Goal: Task Accomplishment & Management: Complete application form

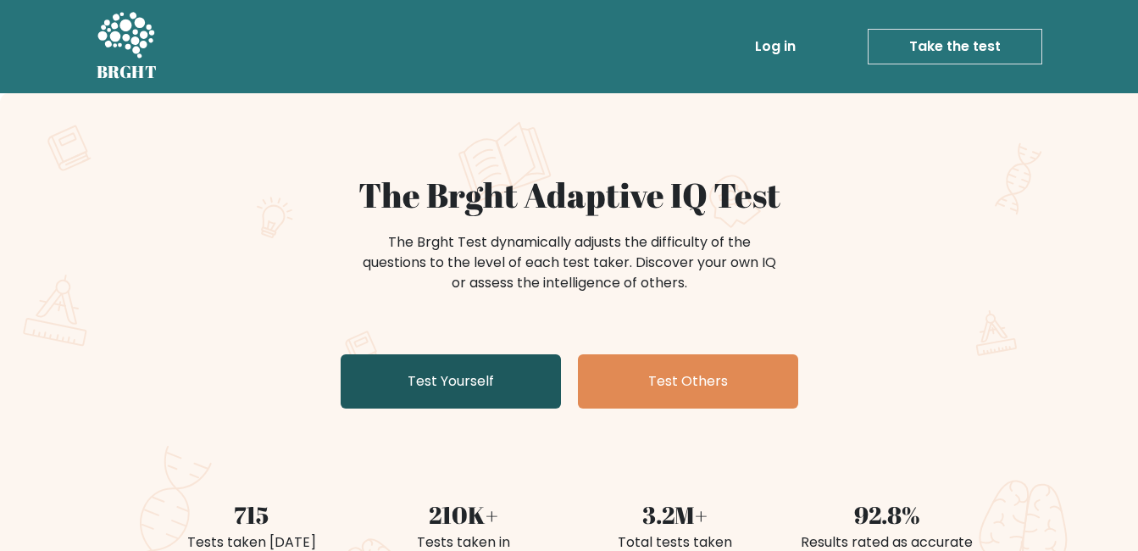
click at [480, 393] on link "Test Yourself" at bounding box center [451, 381] width 220 height 54
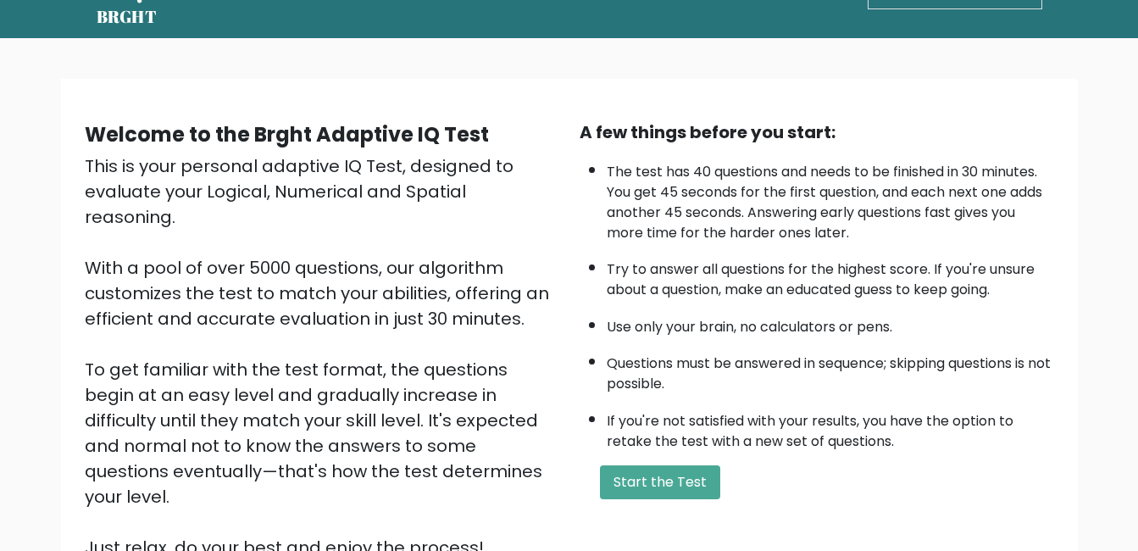
scroll to position [85, 0]
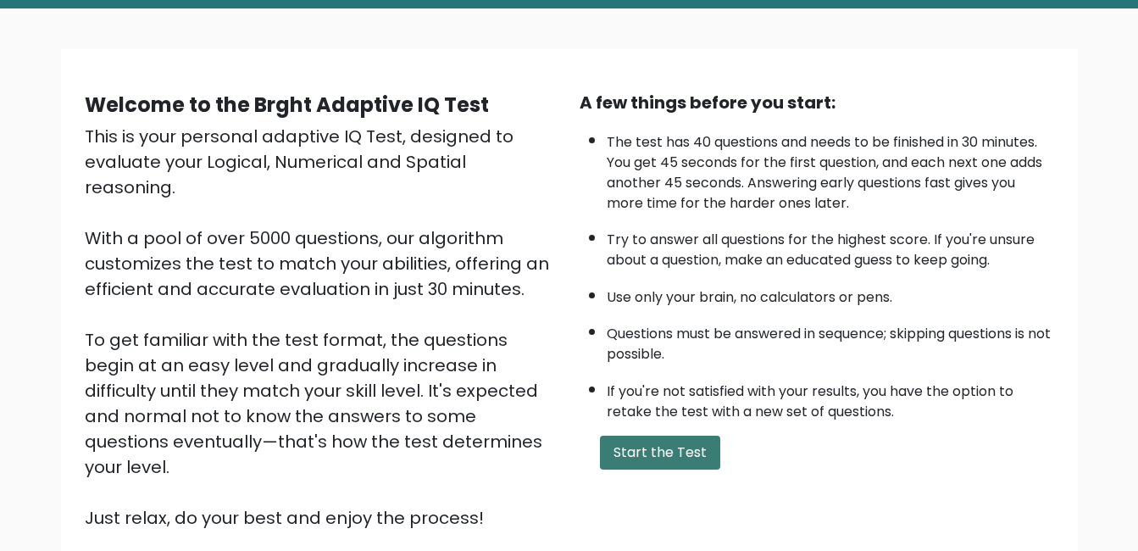
click at [641, 453] on button "Start the Test" at bounding box center [660, 453] width 120 height 34
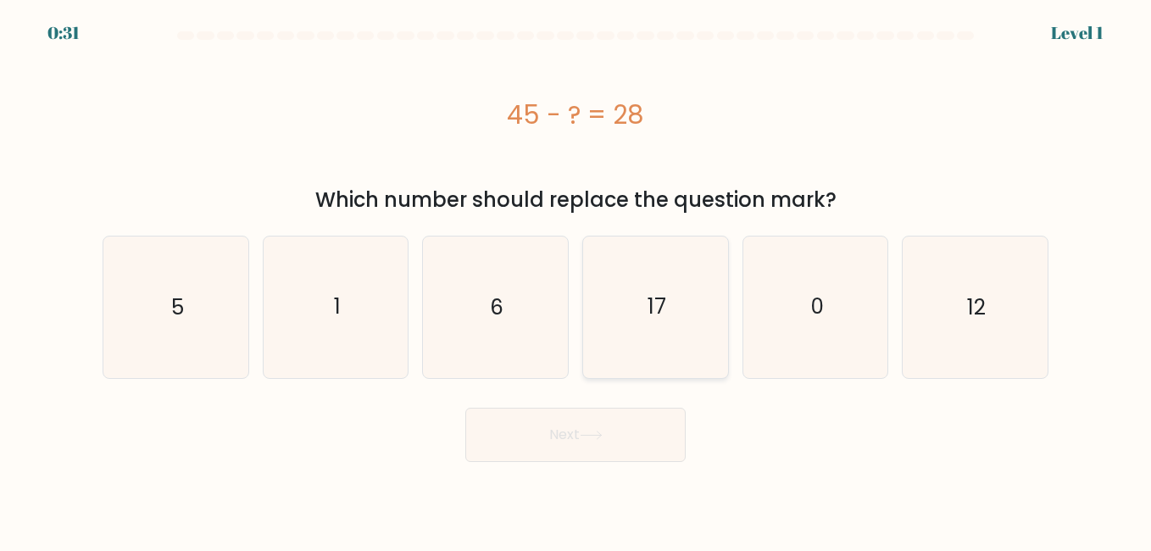
click at [695, 312] on icon "17" at bounding box center [655, 306] width 141 height 141
click at [576, 280] on input "d. 17" at bounding box center [575, 277] width 1 height 4
radio input "true"
click at [602, 433] on icon at bounding box center [591, 434] width 23 height 9
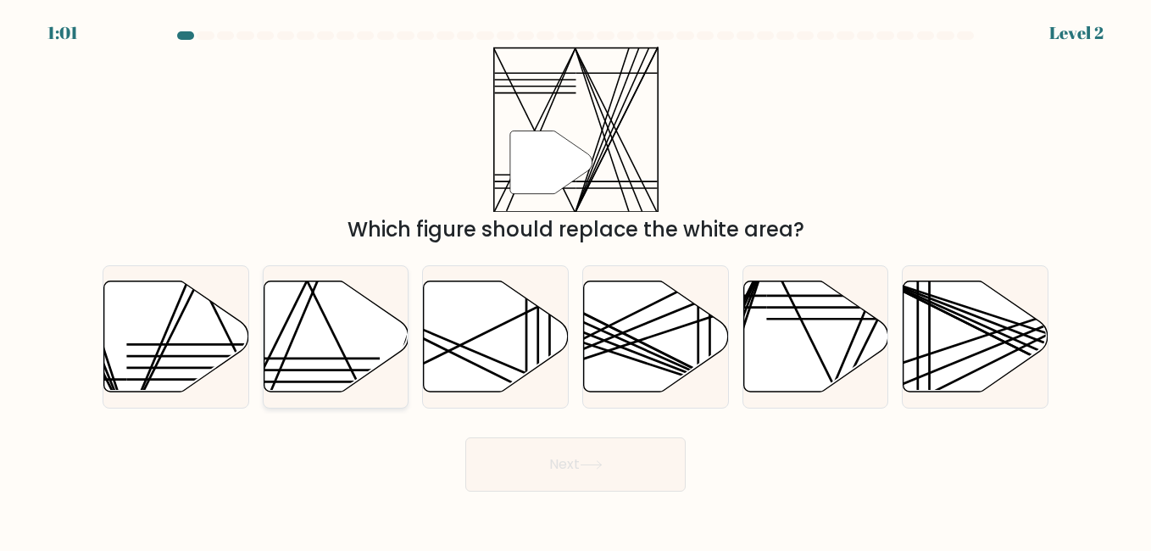
click at [324, 356] on icon at bounding box center [336, 335] width 145 height 111
click at [575, 280] on input "b." at bounding box center [575, 277] width 1 height 4
radio input "true"
click at [584, 464] on icon at bounding box center [591, 464] width 23 height 9
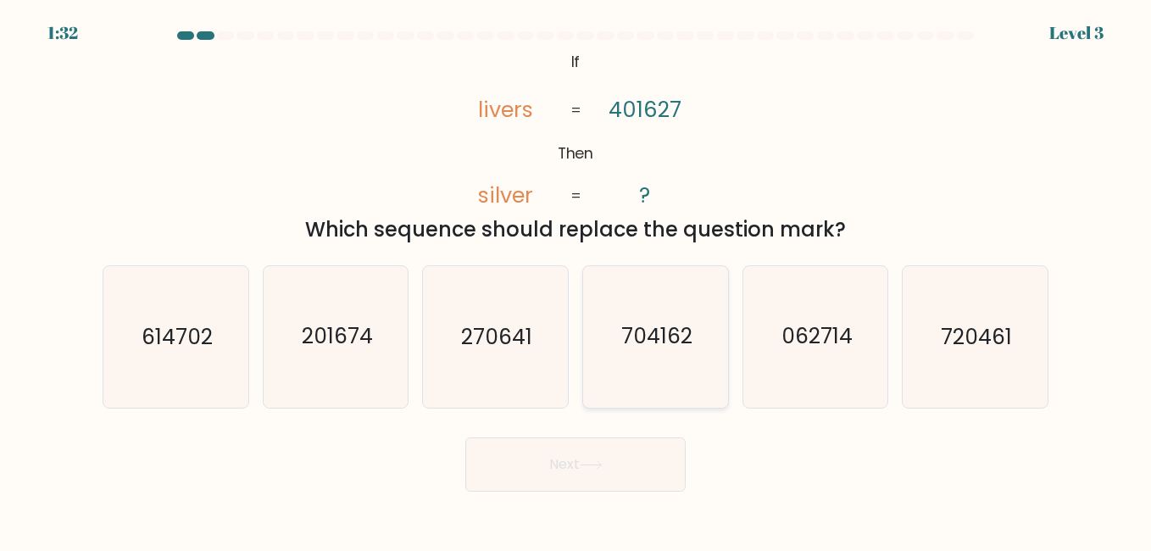
click at [647, 406] on icon "704162" at bounding box center [655, 336] width 141 height 141
click at [576, 280] on input "d. 704162" at bounding box center [575, 277] width 1 height 4
radio input "true"
click at [633, 451] on button "Next" at bounding box center [575, 464] width 220 height 54
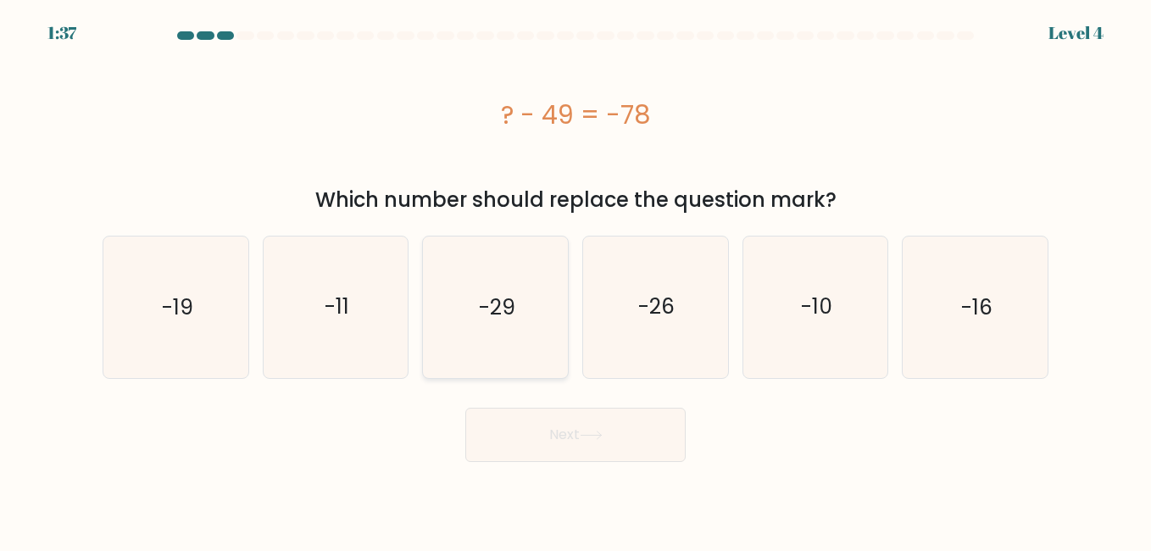
click at [507, 336] on icon "-29" at bounding box center [495, 306] width 141 height 141
click at [575, 280] on input "c. -29" at bounding box center [575, 277] width 1 height 4
radio input "true"
click at [564, 444] on button "Next" at bounding box center [575, 435] width 220 height 54
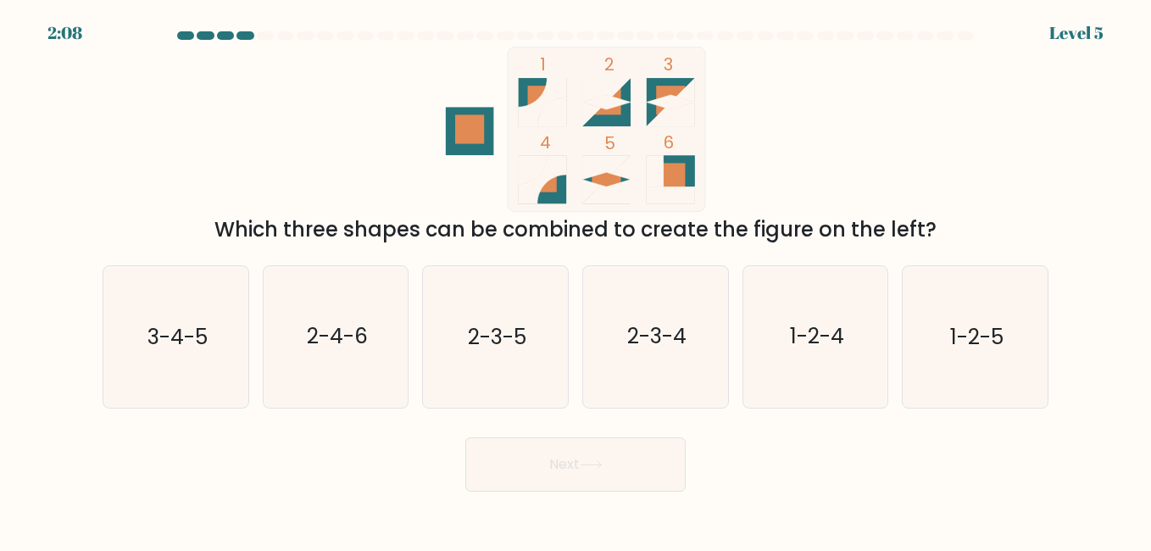
click at [569, 319] on div "c. 2-3-5" at bounding box center [495, 336] width 160 height 142
click at [543, 331] on icon "2-3-5" at bounding box center [495, 336] width 141 height 141
click at [575, 280] on input "c. 2-3-5" at bounding box center [575, 277] width 1 height 4
radio input "true"
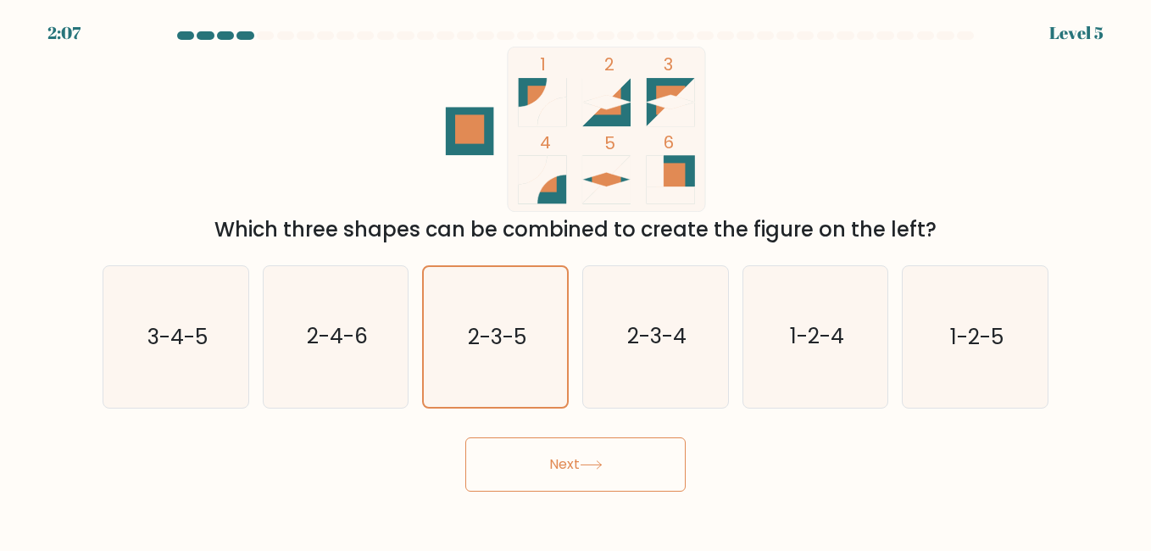
click at [598, 469] on button "Next" at bounding box center [575, 464] width 220 height 54
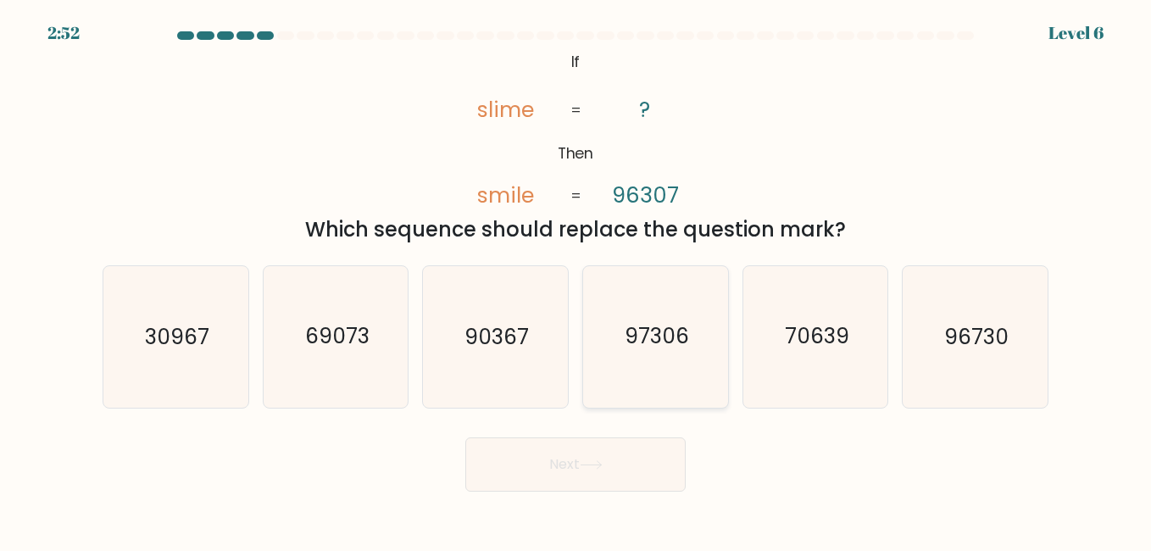
click at [638, 401] on icon "97306" at bounding box center [655, 336] width 141 height 141
click at [576, 280] on input "d. 97306" at bounding box center [575, 277] width 1 height 4
radio input "true"
click at [626, 475] on button "Next" at bounding box center [575, 464] width 220 height 54
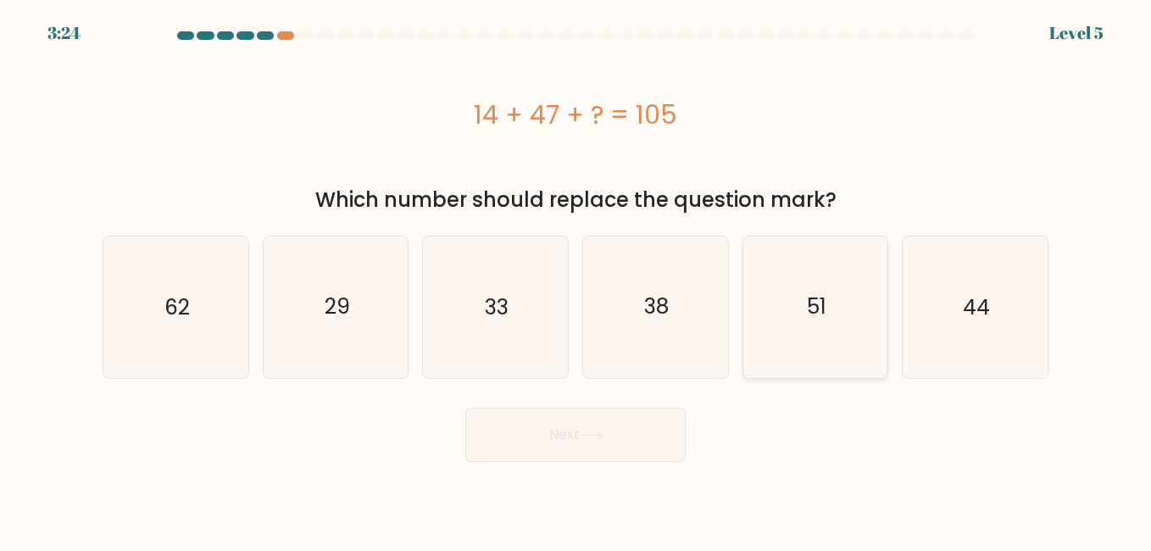
click at [855, 275] on icon "51" at bounding box center [815, 306] width 141 height 141
click at [576, 275] on input "e. 51" at bounding box center [575, 277] width 1 height 4
radio input "true"
click at [617, 418] on button "Next" at bounding box center [575, 435] width 220 height 54
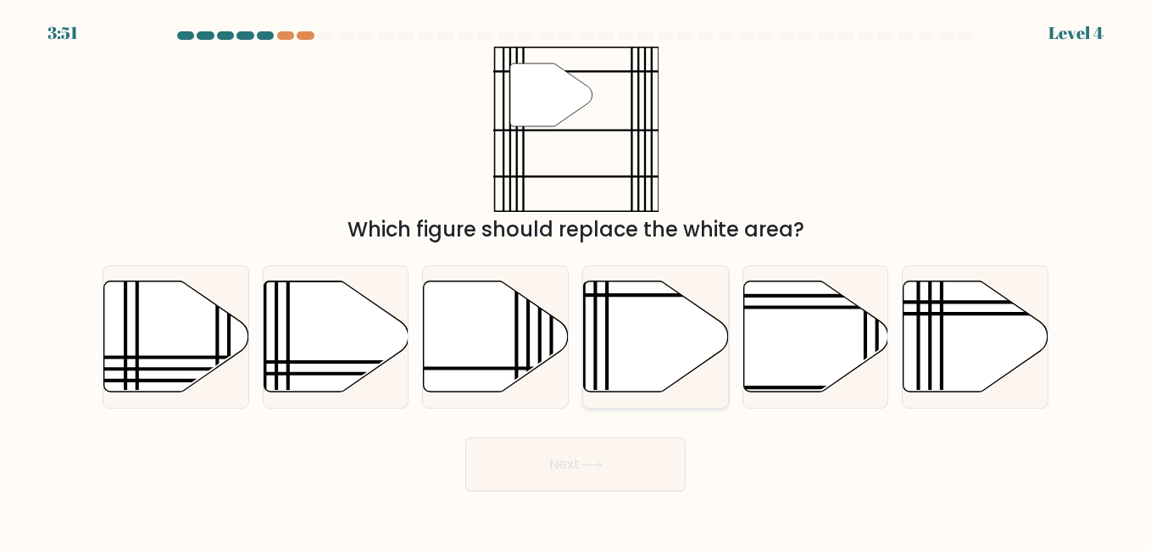
click at [624, 364] on icon at bounding box center [656, 335] width 145 height 111
click at [576, 280] on input "d." at bounding box center [575, 277] width 1 height 4
radio input "true"
click at [611, 474] on button "Next" at bounding box center [575, 464] width 220 height 54
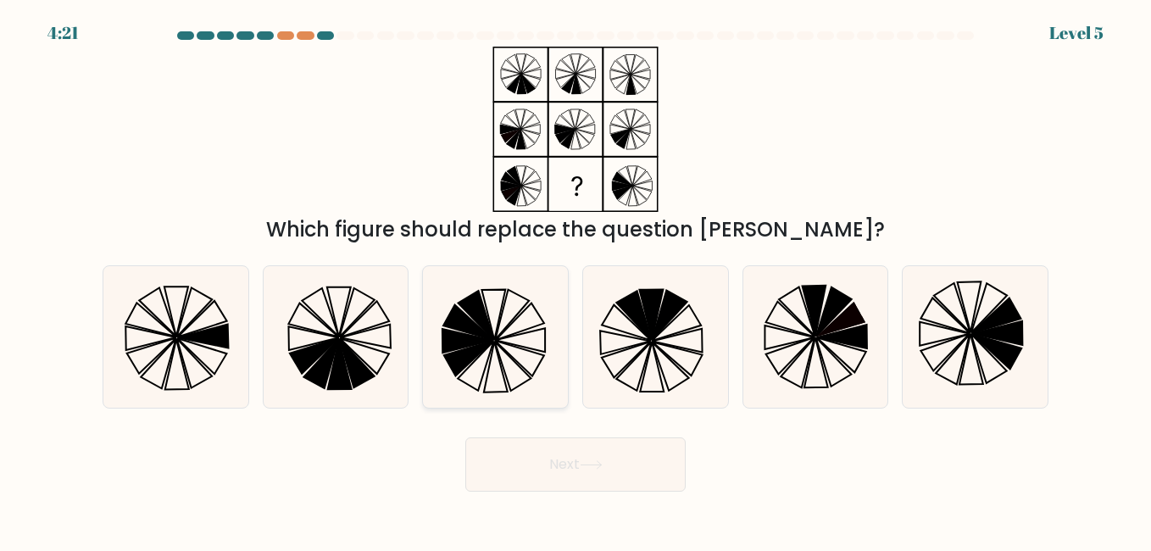
click at [518, 366] on icon at bounding box center [495, 336] width 141 height 141
click at [575, 280] on input "c." at bounding box center [575, 277] width 1 height 4
radio input "true"
drag, startPoint x: 611, startPoint y: 441, endPoint x: 609, endPoint y: 452, distance: 11.1
click at [609, 451] on button "Next" at bounding box center [575, 464] width 220 height 54
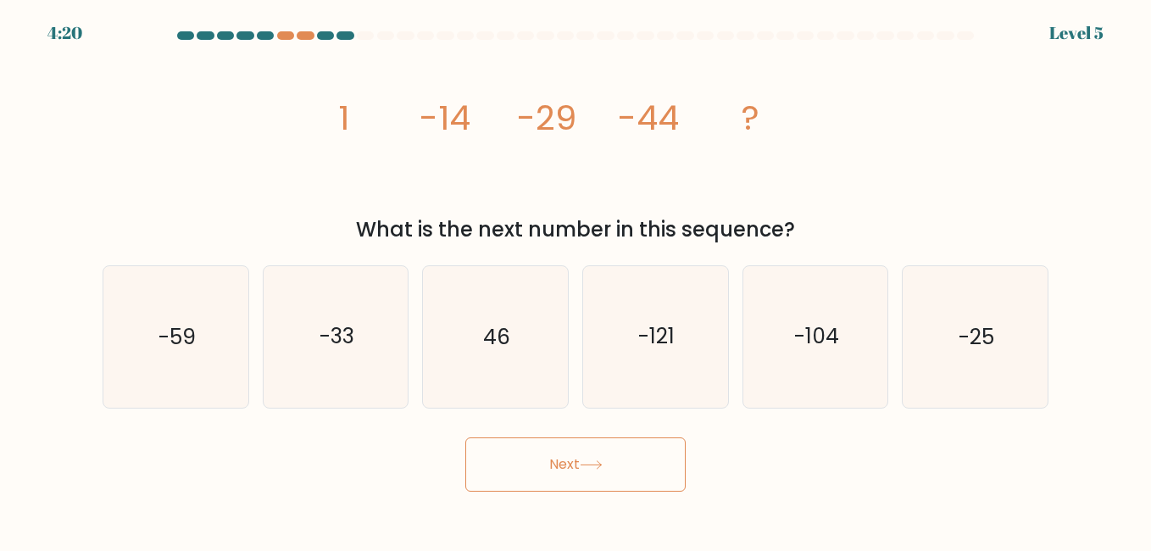
click at [608, 458] on button "Next" at bounding box center [575, 464] width 220 height 54
click at [157, 369] on icon "-59" at bounding box center [175, 336] width 141 height 141
click at [575, 280] on input "a. -59" at bounding box center [575, 277] width 1 height 4
radio input "true"
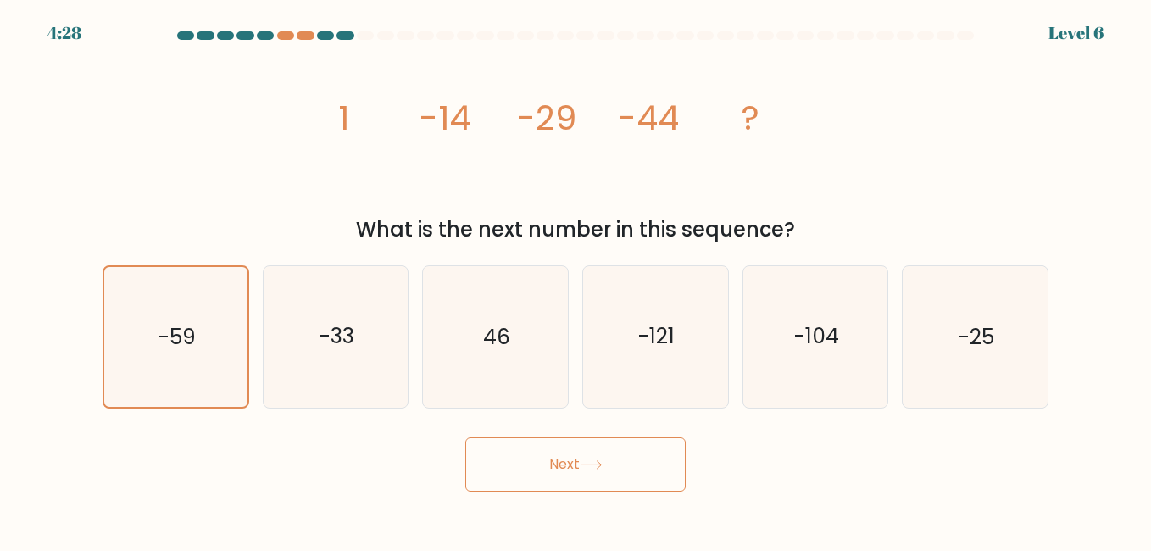
click at [654, 504] on body "4:28 Level 6" at bounding box center [575, 275] width 1151 height 551
click at [636, 486] on button "Next" at bounding box center [575, 464] width 220 height 54
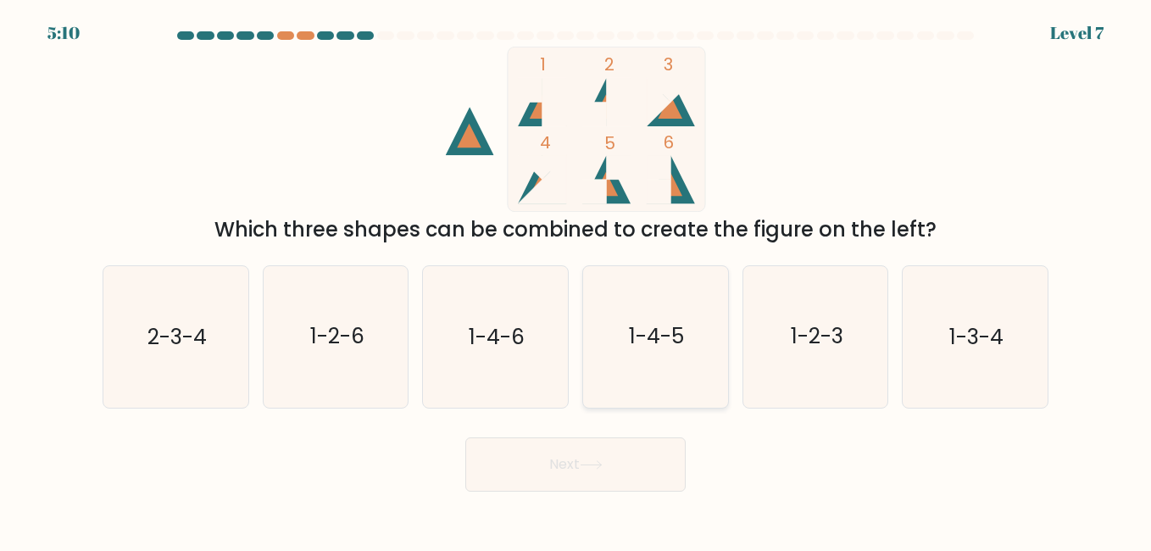
click at [658, 375] on icon "1-4-5" at bounding box center [655, 336] width 141 height 141
click at [576, 280] on input "d. 1-4-5" at bounding box center [575, 277] width 1 height 4
radio input "true"
click at [658, 456] on button "Next" at bounding box center [575, 464] width 220 height 54
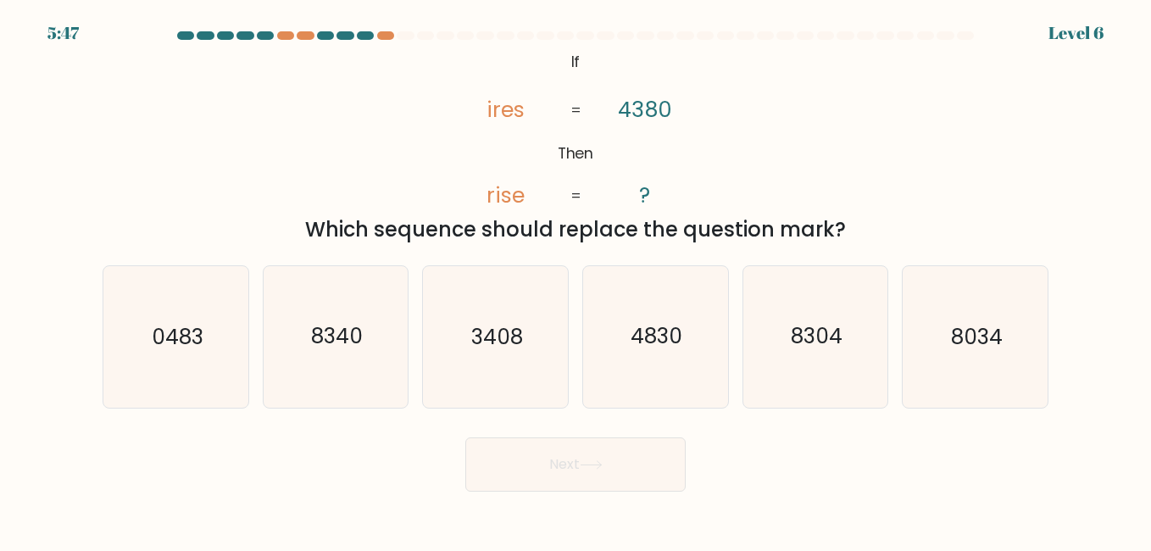
click at [572, 490] on button "Next" at bounding box center [575, 464] width 220 height 54
click at [581, 471] on button "Next" at bounding box center [575, 464] width 220 height 54
click at [658, 364] on icon "4830" at bounding box center [655, 336] width 141 height 141
click at [576, 280] on input "d. 4830" at bounding box center [575, 277] width 1 height 4
radio input "true"
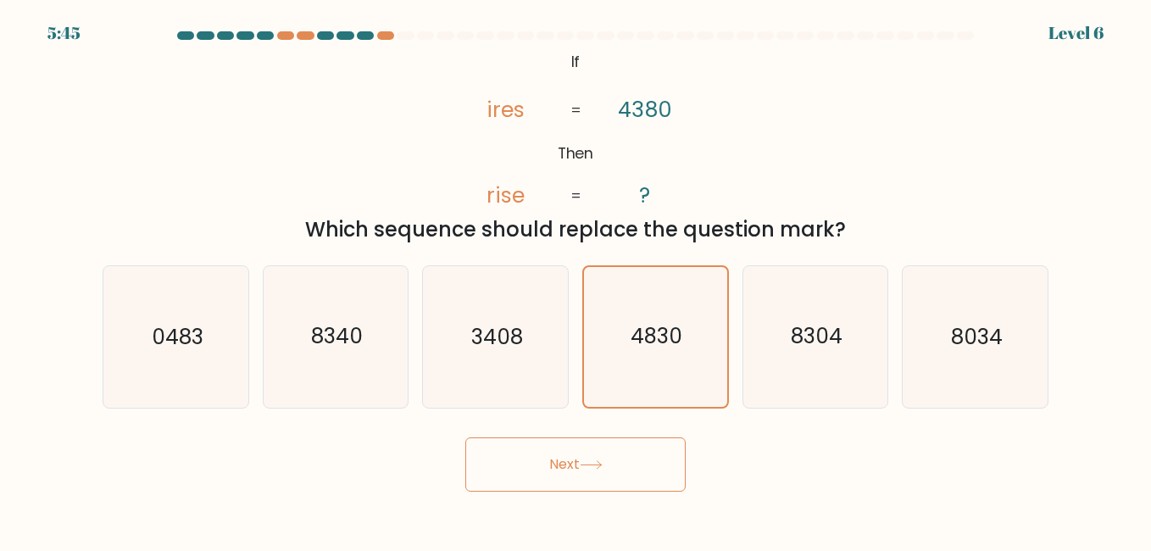
click at [598, 471] on button "Next" at bounding box center [575, 464] width 220 height 54
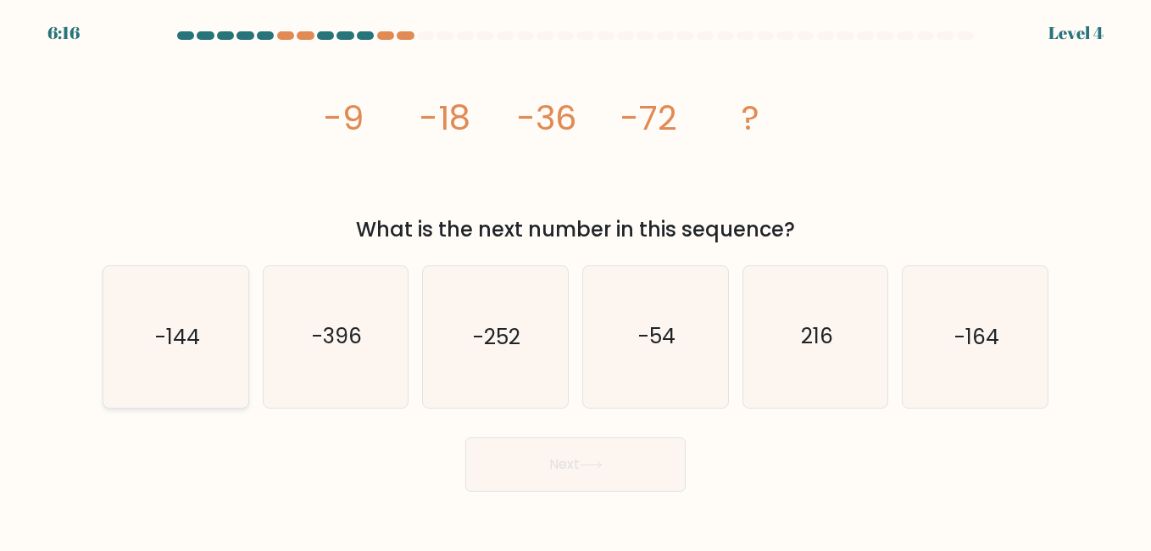
click at [189, 344] on text "-144" at bounding box center [176, 337] width 45 height 30
click at [575, 280] on input "a. -144" at bounding box center [575, 277] width 1 height 4
radio input "true"
click at [579, 480] on button "Next" at bounding box center [575, 464] width 220 height 54
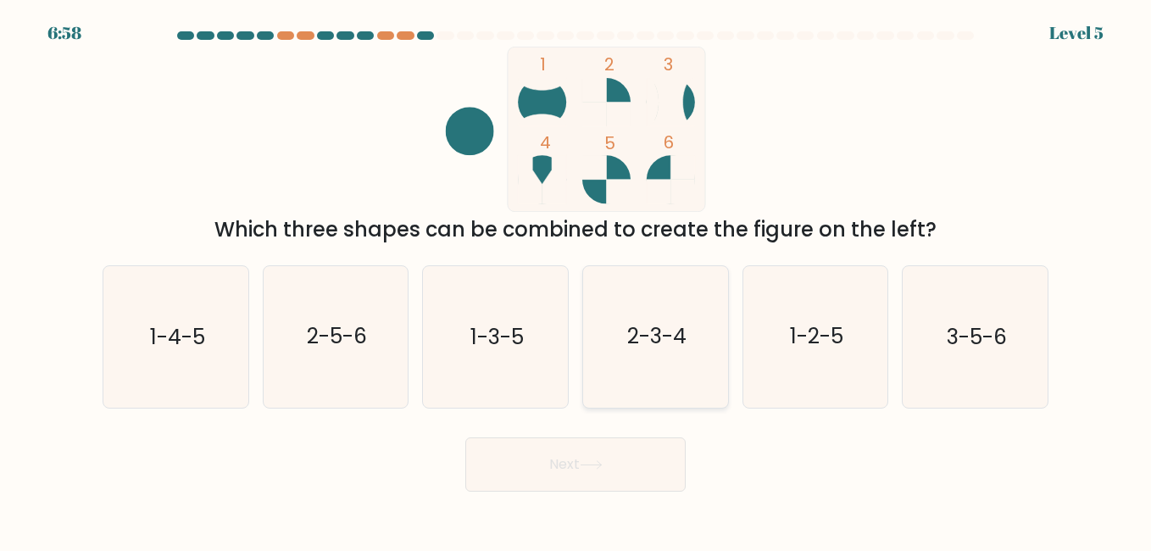
drag, startPoint x: 652, startPoint y: 365, endPoint x: 655, endPoint y: 380, distance: 14.6
click at [655, 365] on icon "2-3-4" at bounding box center [655, 336] width 141 height 141
click at [576, 280] on input "d. 2-3-4" at bounding box center [575, 277] width 1 height 4
radio input "true"
click at [641, 460] on button "Next" at bounding box center [575, 464] width 220 height 54
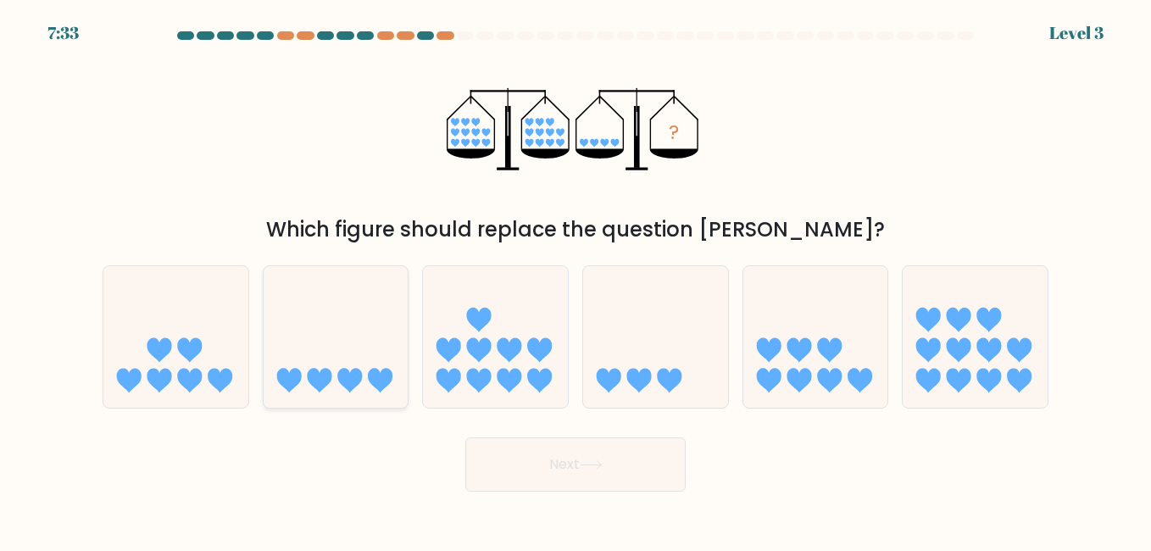
click at [380, 368] on icon at bounding box center [336, 336] width 145 height 119
click at [575, 280] on input "b." at bounding box center [575, 277] width 1 height 4
radio input "true"
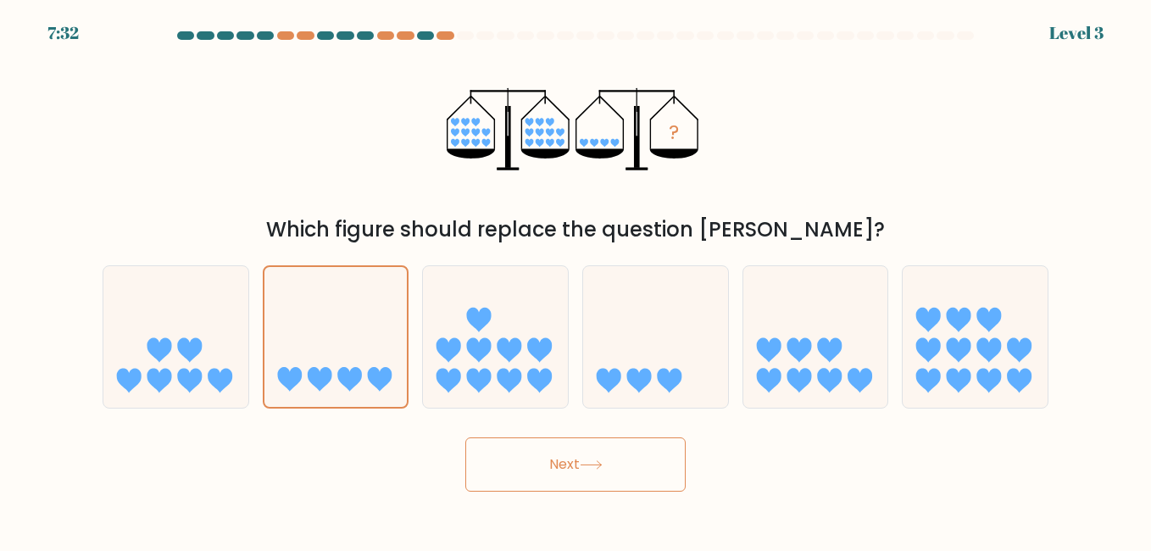
click at [619, 478] on button "Next" at bounding box center [575, 464] width 220 height 54
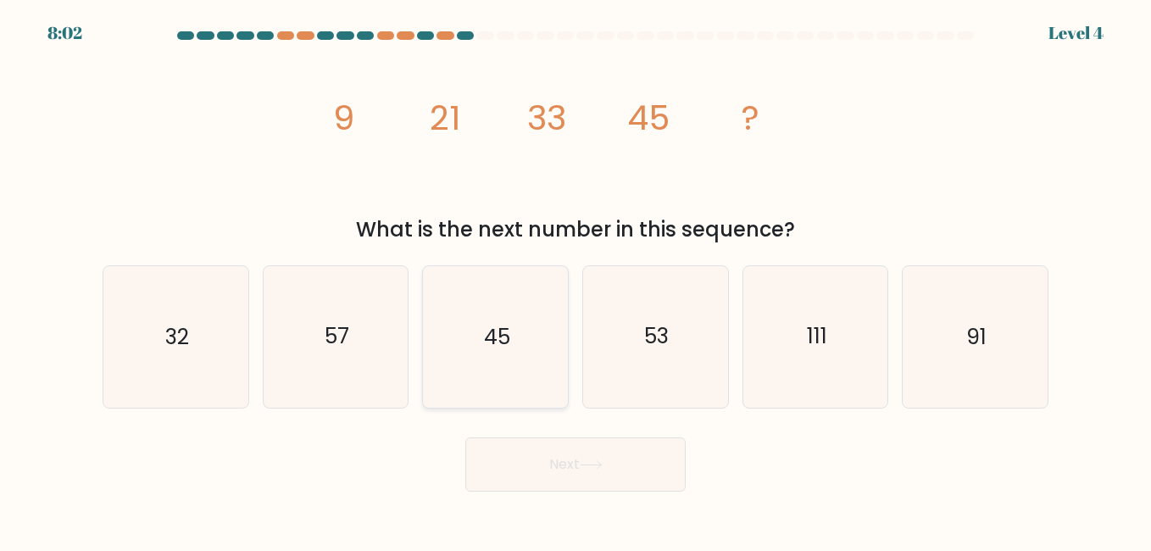
drag, startPoint x: 368, startPoint y: 337, endPoint x: 487, endPoint y: 386, distance: 129.2
click at [393, 337] on icon "57" at bounding box center [335, 336] width 141 height 141
click at [575, 280] on input "b. 57" at bounding box center [575, 277] width 1 height 4
radio input "true"
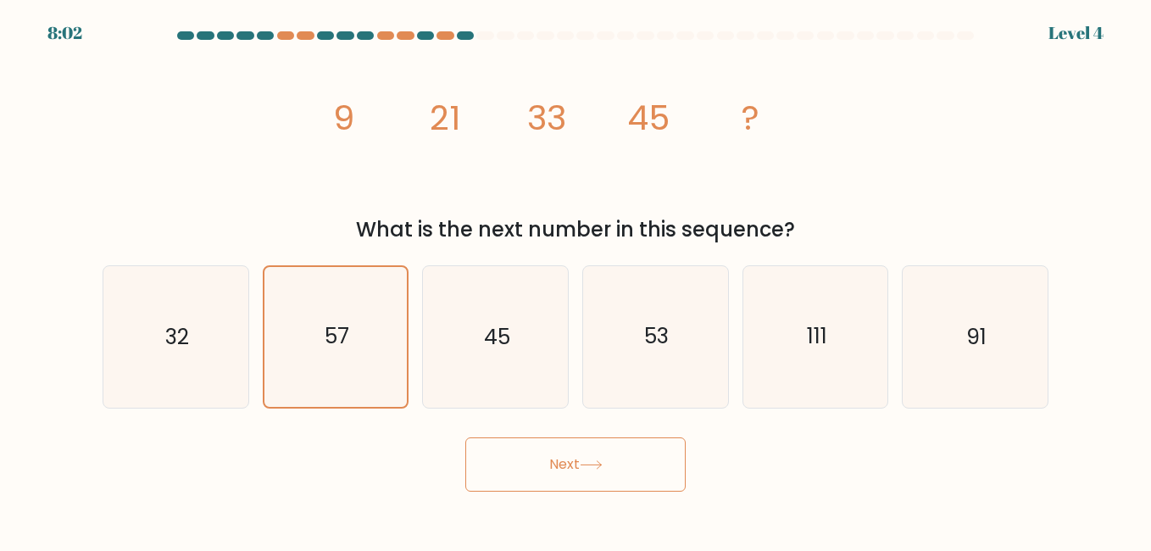
click at [537, 464] on button "Next" at bounding box center [575, 464] width 220 height 54
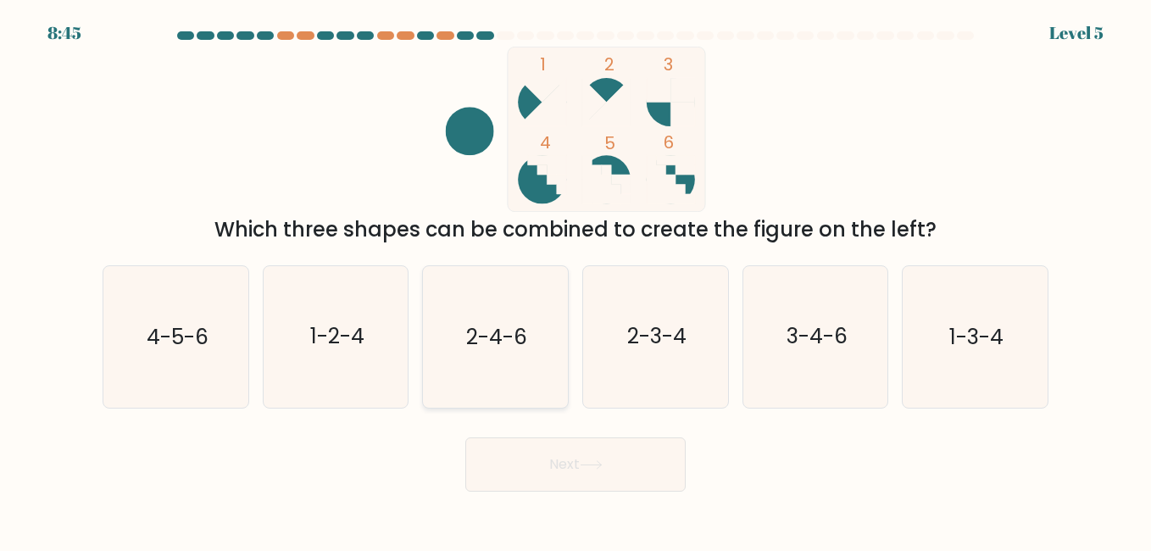
click at [536, 386] on icon "2-4-6" at bounding box center [495, 336] width 141 height 141
click at [575, 280] on input "c. 2-4-6" at bounding box center [575, 277] width 1 height 4
radio input "true"
click at [575, 511] on body "8:44 Level 5" at bounding box center [575, 275] width 1151 height 551
click at [610, 471] on button "Next" at bounding box center [575, 464] width 220 height 54
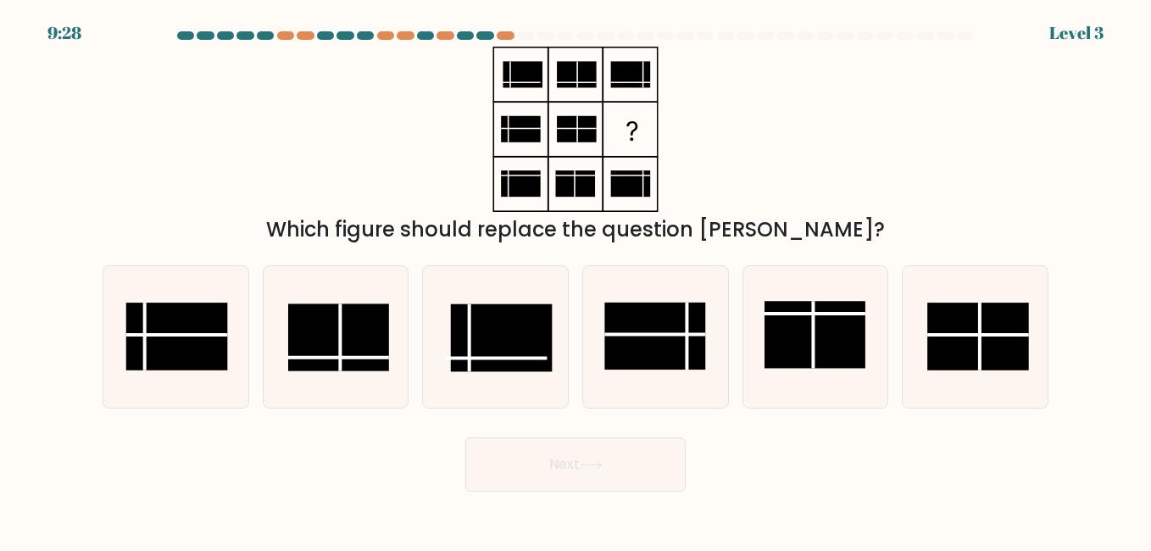
click at [610, 471] on button "Next" at bounding box center [575, 464] width 220 height 54
click at [516, 348] on rect at bounding box center [501, 337] width 101 height 67
click at [575, 280] on input "c." at bounding box center [575, 277] width 1 height 4
radio input "true"
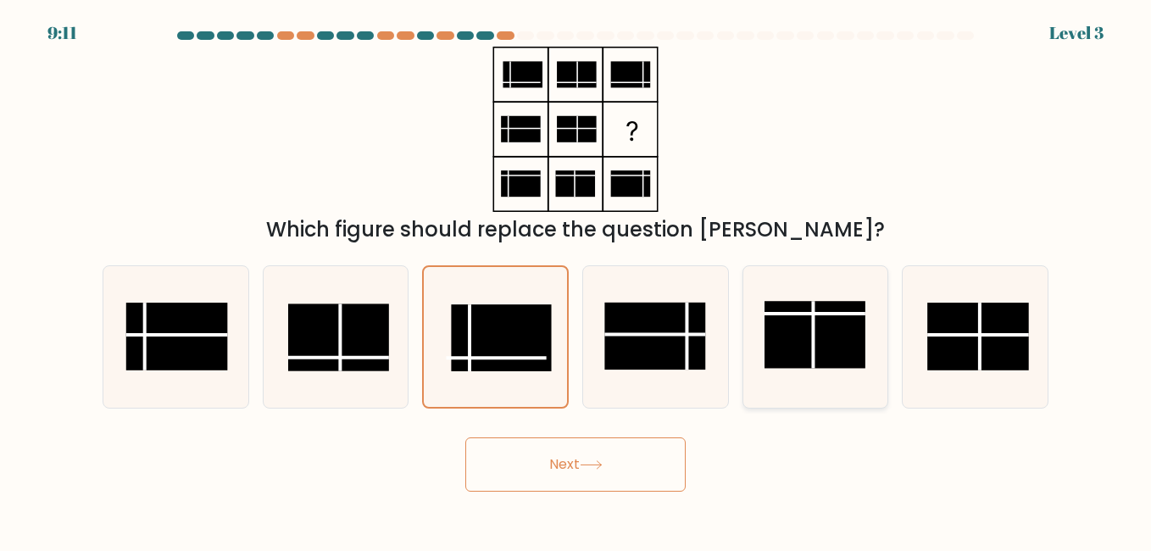
click at [842, 347] on rect at bounding box center [814, 335] width 101 height 67
click at [576, 280] on input "e." at bounding box center [575, 277] width 1 height 4
radio input "true"
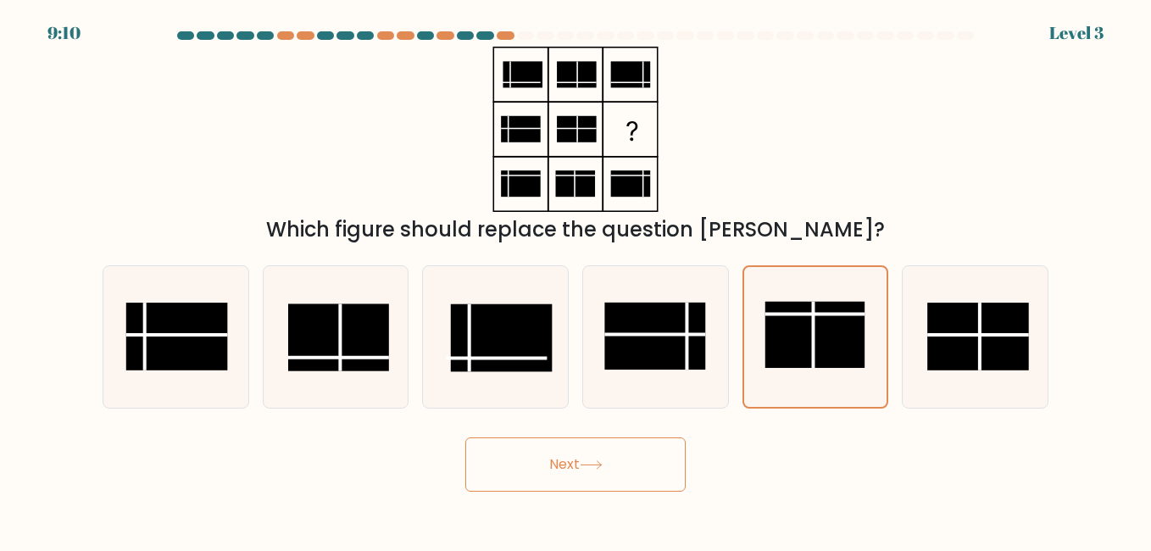
click at [610, 469] on button "Next" at bounding box center [575, 464] width 220 height 54
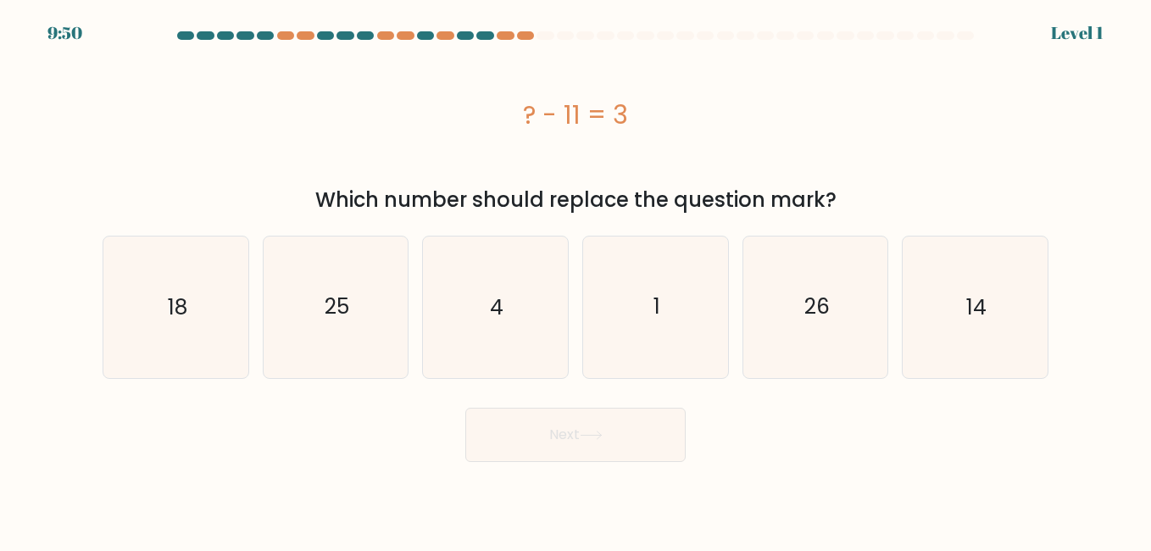
click at [298, 492] on body "9:50 Level 1 a." at bounding box center [575, 275] width 1151 height 551
click at [247, 463] on body "9:50 Level 1 a." at bounding box center [575, 275] width 1151 height 551
click at [964, 326] on icon "14" at bounding box center [974, 306] width 141 height 141
click at [576, 280] on input "f. 14" at bounding box center [575, 277] width 1 height 4
radio input "true"
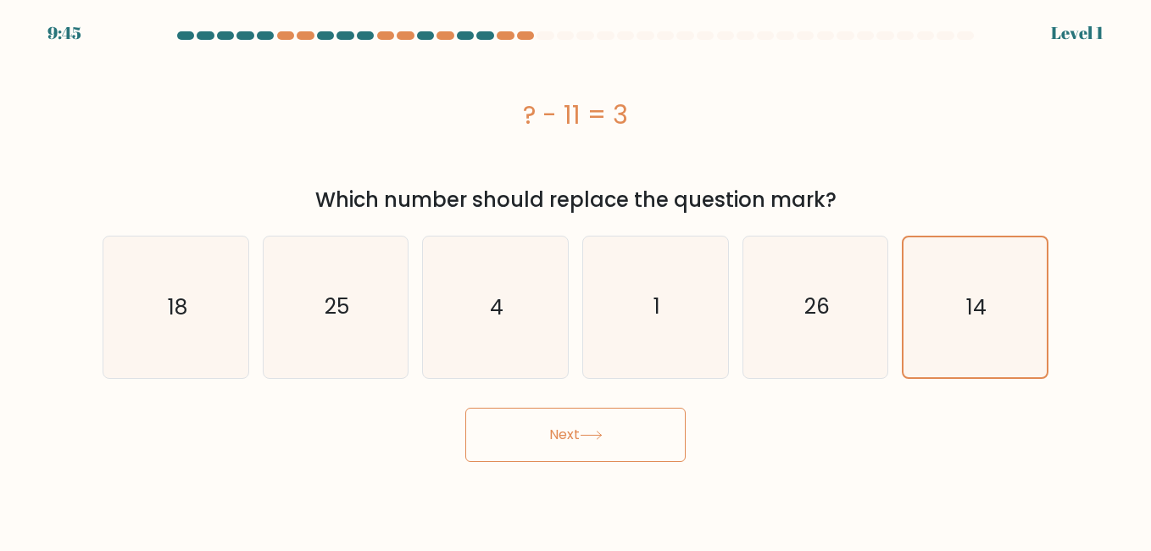
click at [612, 440] on button "Next" at bounding box center [575, 435] width 220 height 54
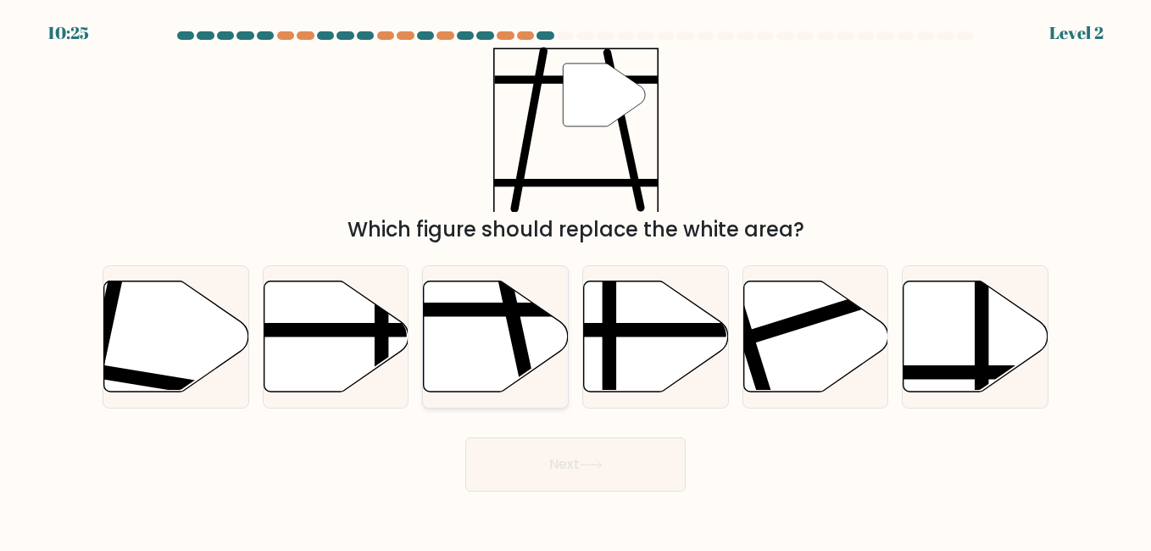
click at [546, 328] on icon at bounding box center [496, 335] width 145 height 111
click at [575, 280] on input "c." at bounding box center [575, 277] width 1 height 4
radio input "true"
click at [626, 451] on button "Next" at bounding box center [575, 464] width 220 height 54
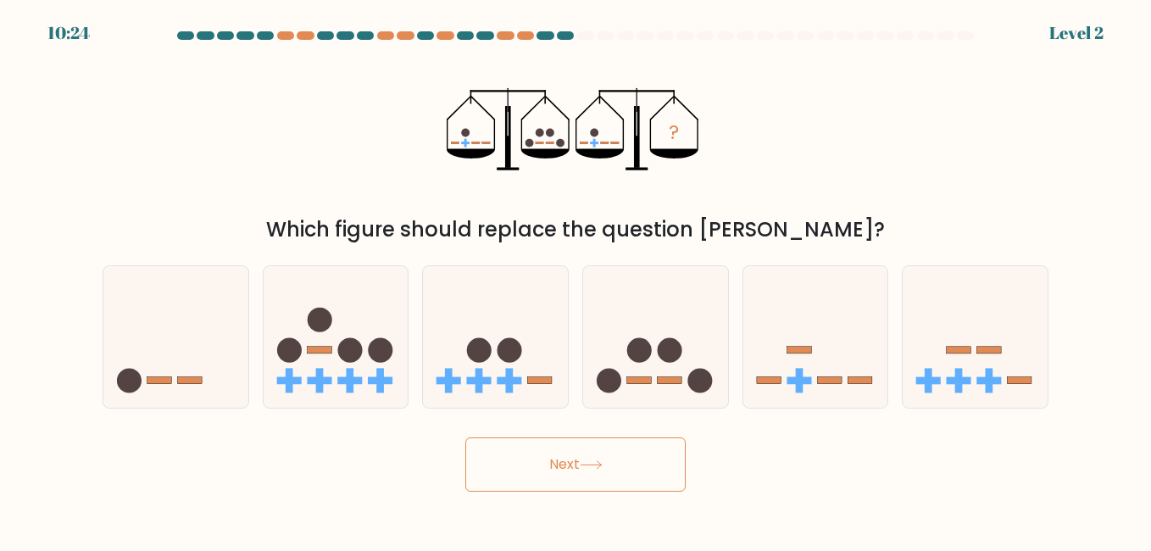
click at [641, 474] on button "Next" at bounding box center [575, 464] width 220 height 54
click at [662, 384] on rect at bounding box center [670, 380] width 25 height 7
click at [576, 280] on input "d." at bounding box center [575, 277] width 1 height 4
radio input "true"
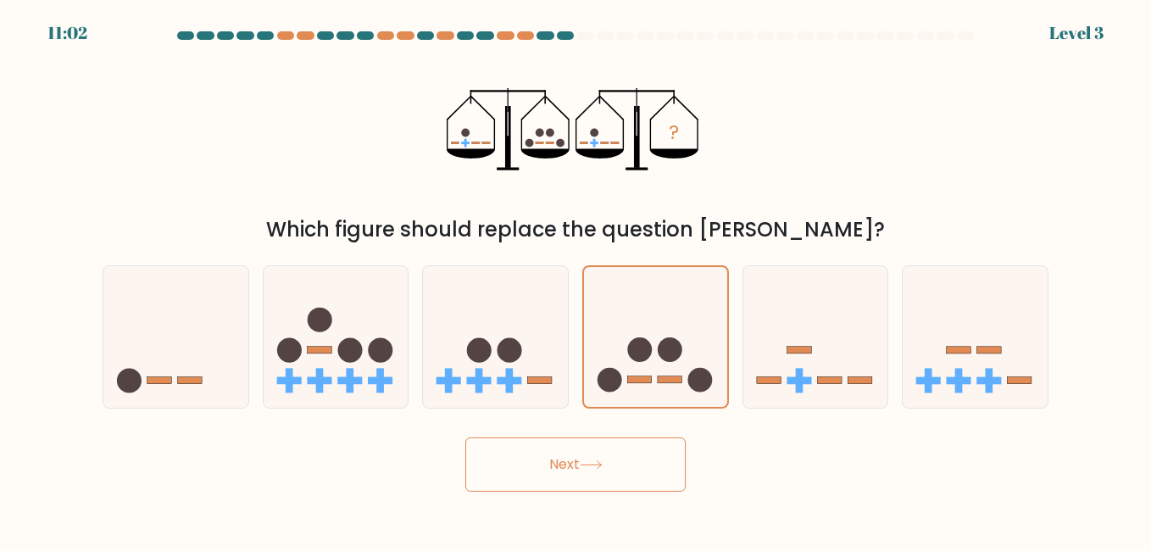
click at [628, 483] on button "Next" at bounding box center [575, 464] width 220 height 54
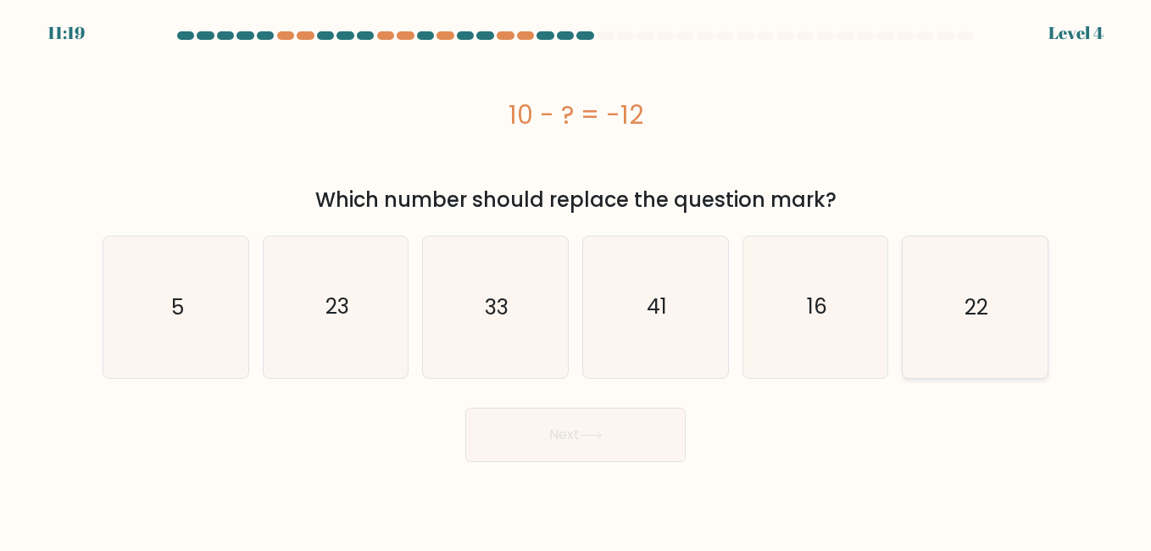
click at [969, 346] on icon "22" at bounding box center [974, 306] width 141 height 141
click at [576, 280] on input "f. 22" at bounding box center [575, 277] width 1 height 4
radio input "true"
click at [595, 443] on button "Next" at bounding box center [575, 435] width 220 height 54
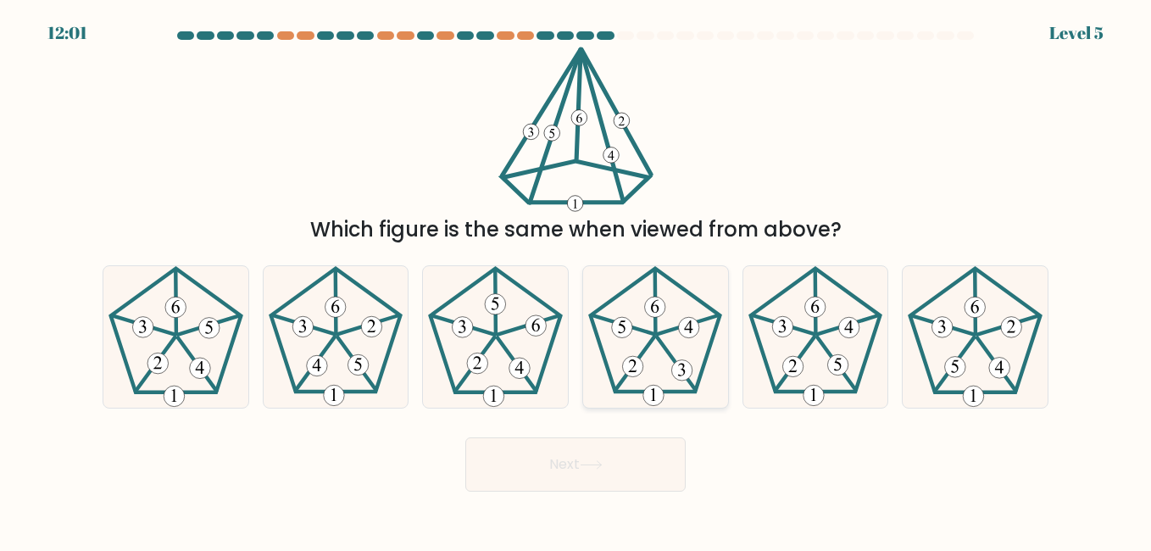
click at [616, 387] on 340 at bounding box center [634, 363] width 39 height 53
click at [576, 280] on input "d." at bounding box center [575, 277] width 1 height 4
radio input "true"
click at [625, 435] on div "Next" at bounding box center [575, 460] width 966 height 63
click at [634, 451] on button "Next" at bounding box center [575, 464] width 220 height 54
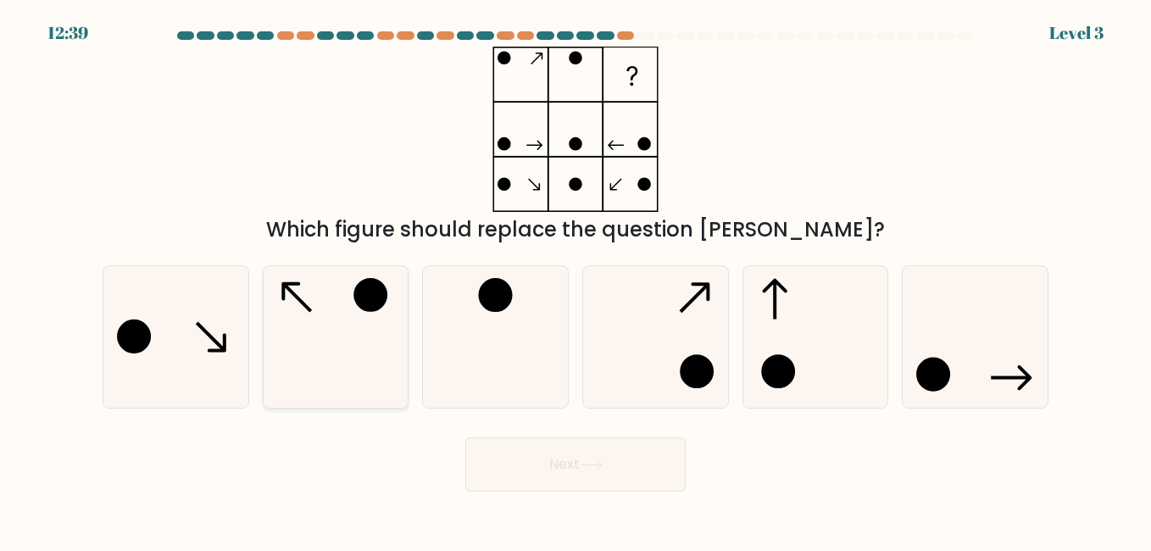
drag, startPoint x: 256, startPoint y: 329, endPoint x: 362, endPoint y: 336, distance: 106.1
click at [263, 330] on div "b." at bounding box center [336, 336] width 160 height 142
click at [362, 336] on icon at bounding box center [335, 336] width 141 height 141
click at [575, 280] on input "b." at bounding box center [575, 277] width 1 height 4
radio input "true"
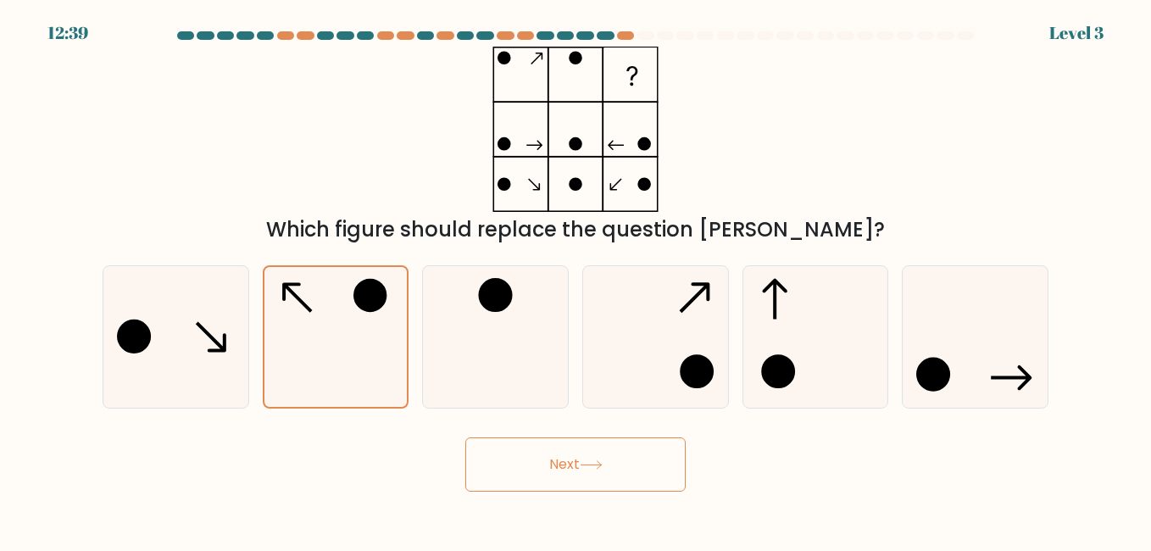
click at [595, 470] on button "Next" at bounding box center [575, 464] width 220 height 54
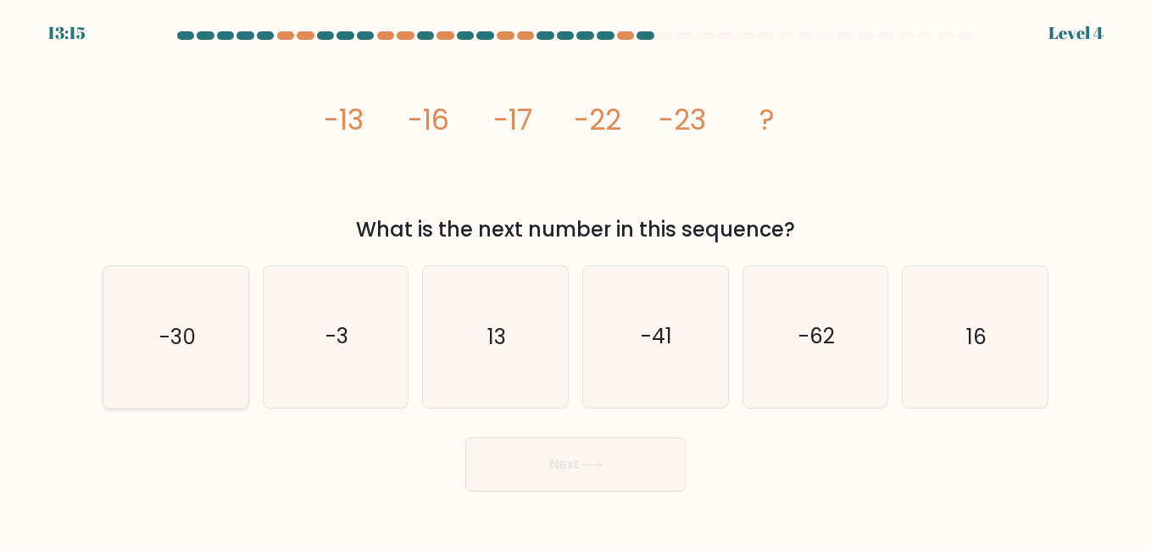
click at [201, 347] on icon "-30" at bounding box center [175, 336] width 141 height 141
click at [575, 280] on input "a. -30" at bounding box center [575, 277] width 1 height 4
radio input "true"
click at [598, 484] on button "Next" at bounding box center [575, 464] width 220 height 54
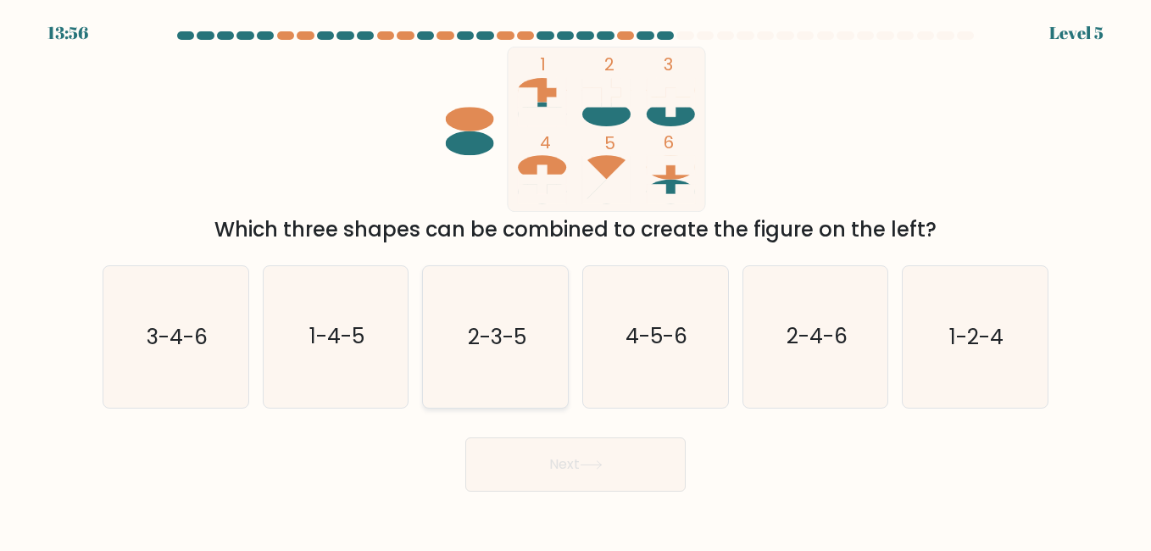
click at [552, 340] on icon "2-3-5" at bounding box center [495, 336] width 141 height 141
click at [575, 280] on input "c. 2-3-5" at bounding box center [575, 277] width 1 height 4
radio input "true"
click at [575, 471] on button "Next" at bounding box center [575, 464] width 220 height 54
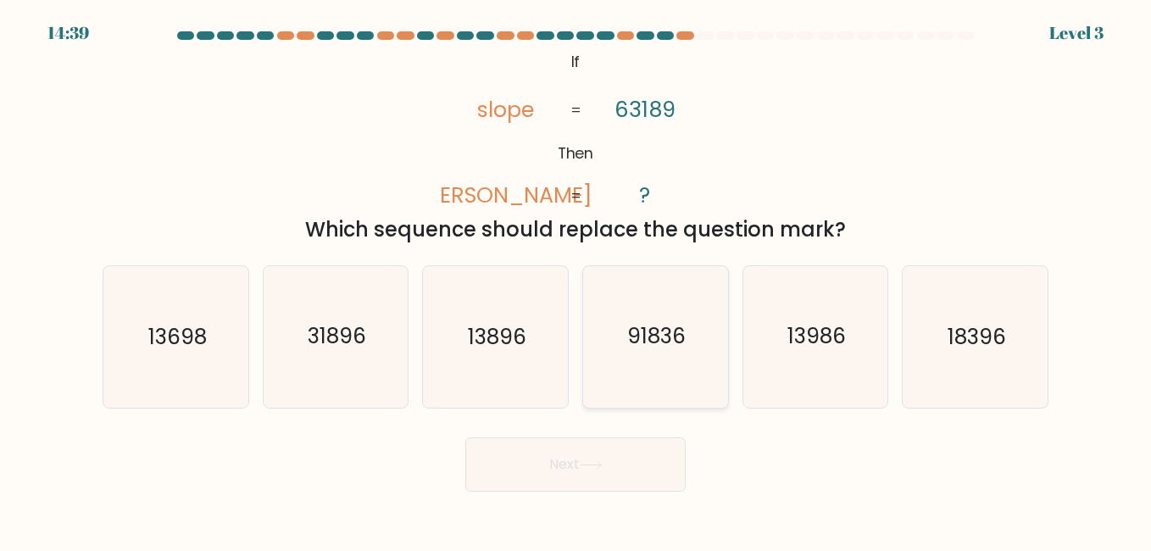
click at [636, 406] on icon "91836" at bounding box center [655, 336] width 141 height 141
click at [576, 280] on input "d. 91836" at bounding box center [575, 277] width 1 height 4
radio input "true"
click at [641, 463] on button "Next" at bounding box center [575, 464] width 220 height 54
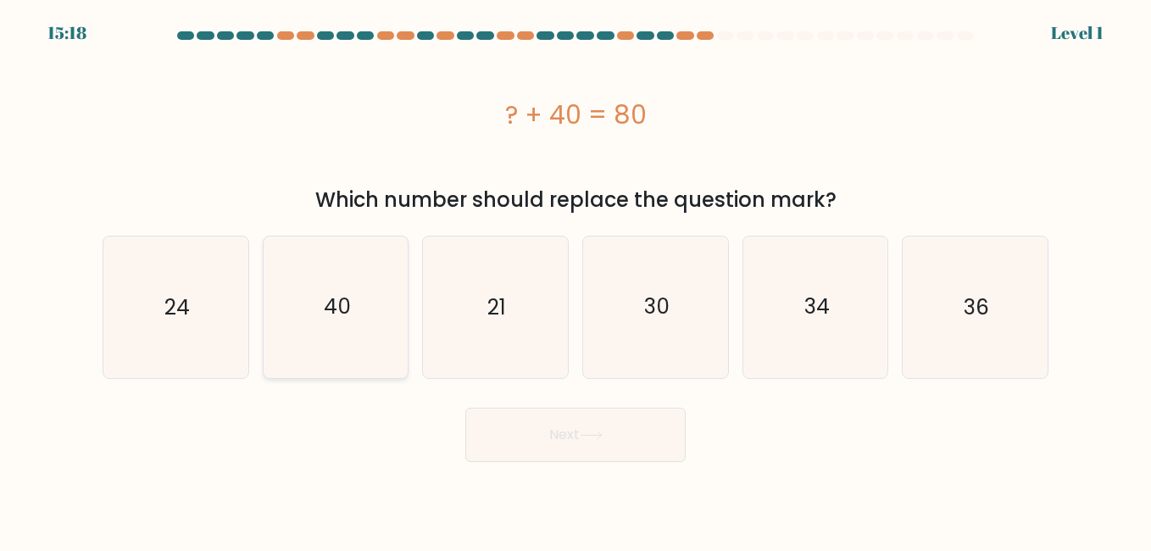
click at [358, 306] on icon "40" at bounding box center [335, 306] width 141 height 141
click at [575, 280] on input "b. 40" at bounding box center [575, 277] width 1 height 4
radio input "true"
click at [632, 435] on button "Next" at bounding box center [575, 435] width 220 height 54
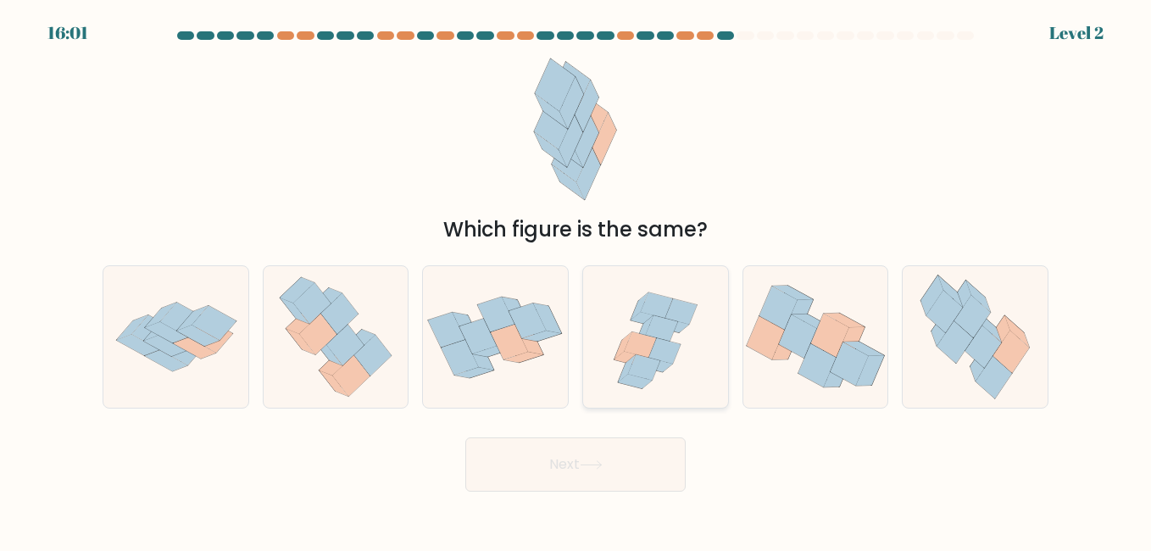
click at [658, 344] on icon at bounding box center [665, 350] width 32 height 25
click at [576, 280] on input "d." at bounding box center [575, 277] width 1 height 4
radio input "true"
click at [636, 447] on button "Next" at bounding box center [575, 464] width 220 height 54
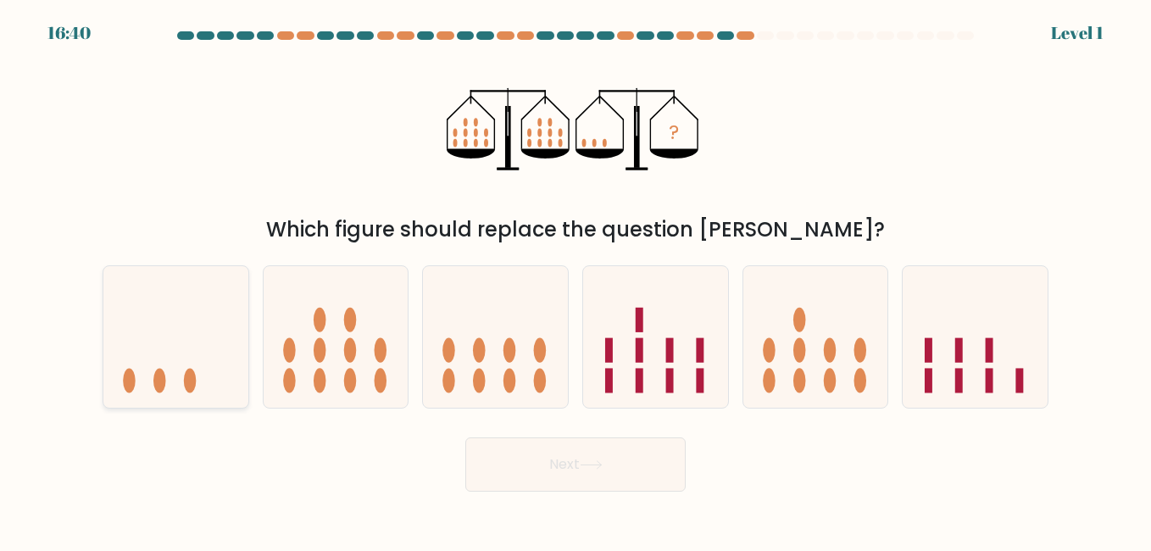
click at [152, 380] on icon at bounding box center [175, 336] width 145 height 119
click at [575, 280] on input "a." at bounding box center [575, 277] width 1 height 4
radio input "true"
click at [557, 466] on button "Next" at bounding box center [575, 464] width 220 height 54
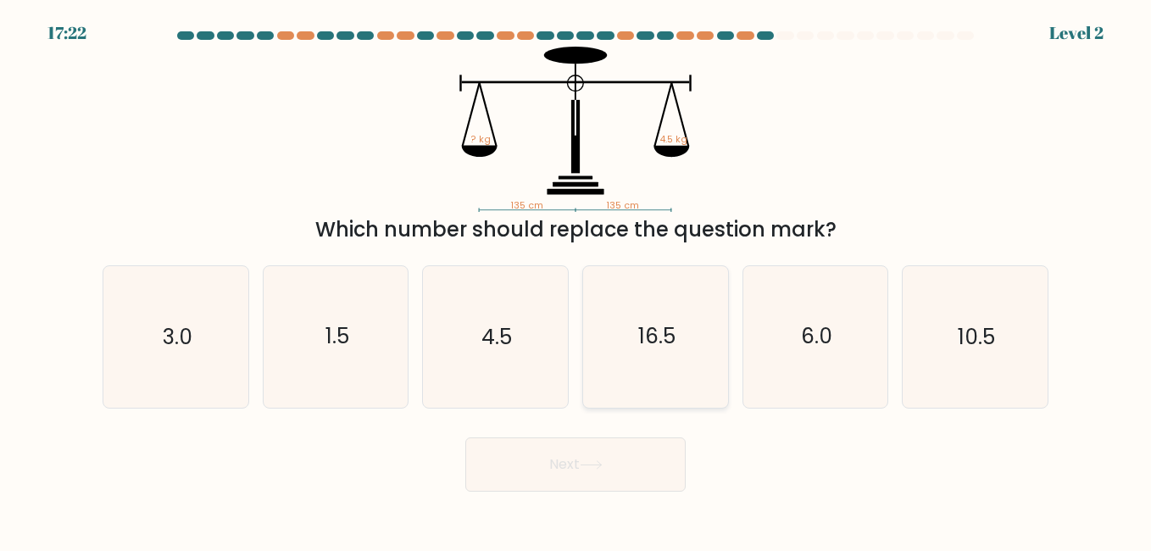
click at [595, 358] on icon "16.5" at bounding box center [655, 336] width 141 height 141
click at [576, 280] on input "d. 16.5" at bounding box center [575, 277] width 1 height 4
radio input "true"
click at [608, 423] on form at bounding box center [575, 261] width 1151 height 460
click at [577, 487] on button "Next" at bounding box center [575, 464] width 220 height 54
